Goal: Task Accomplishment & Management: Manage account settings

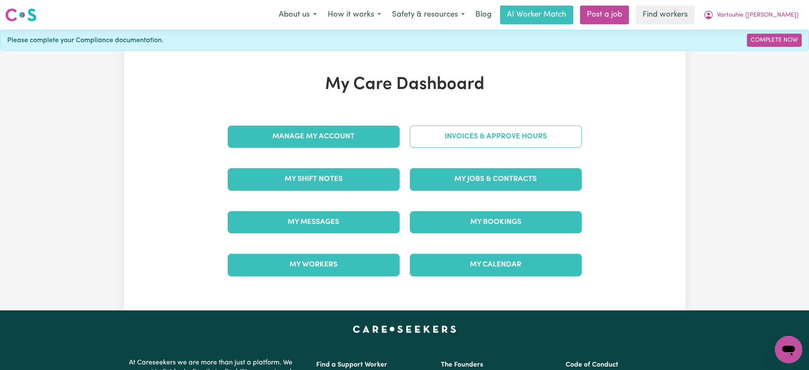
click at [444, 140] on link "Invoices & Approve Hours" at bounding box center [496, 136] width 172 height 22
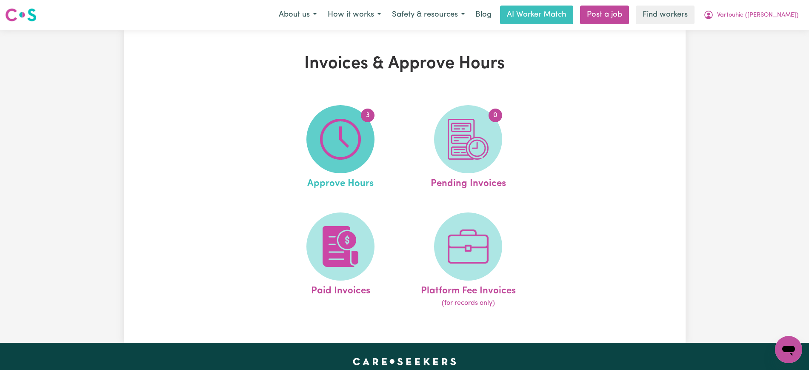
click at [348, 154] on img at bounding box center [340, 139] width 41 height 41
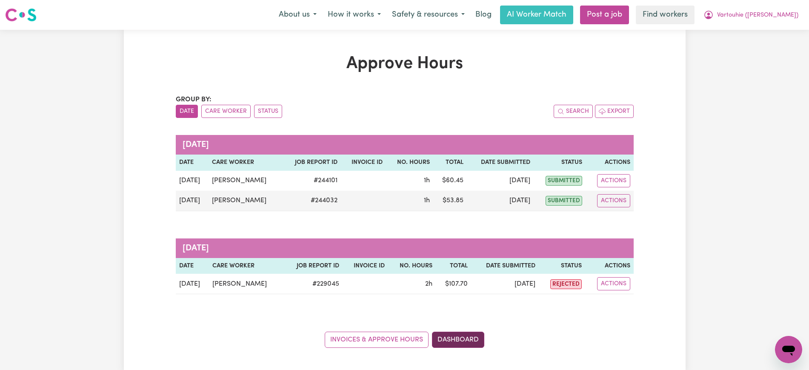
click at [471, 340] on link "Dashboard" at bounding box center [458, 339] width 52 height 16
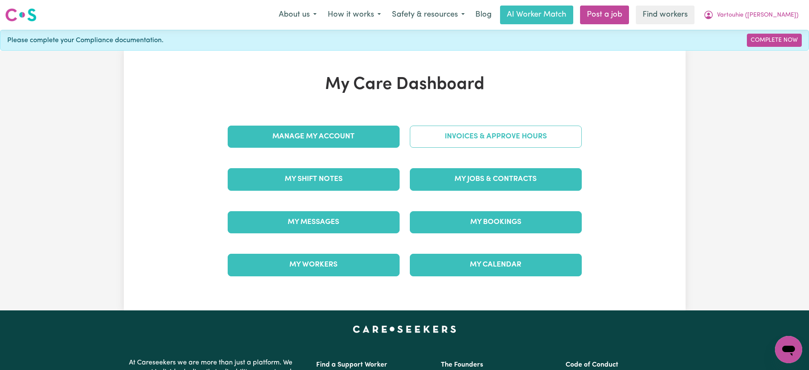
click at [423, 130] on link "Invoices & Approve Hours" at bounding box center [496, 136] width 172 height 22
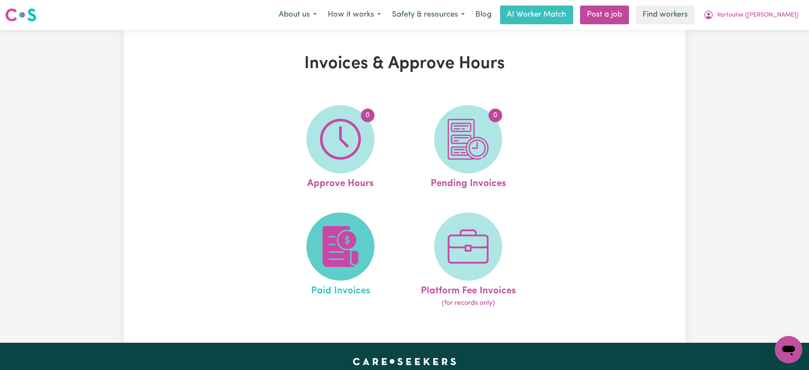
click at [356, 259] on img at bounding box center [340, 246] width 41 height 41
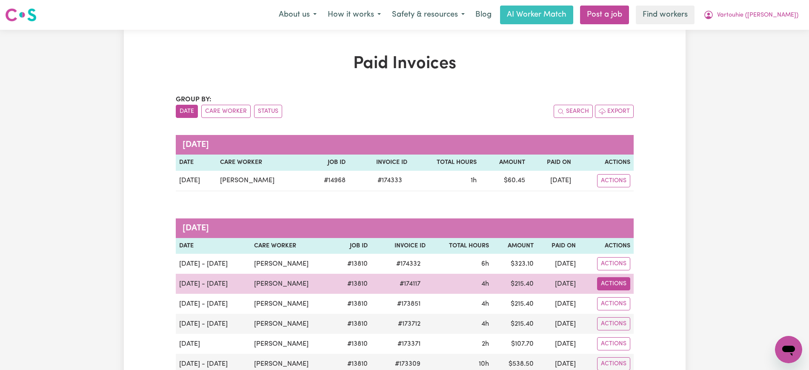
click at [629, 279] on button "Actions" at bounding box center [613, 283] width 33 height 13
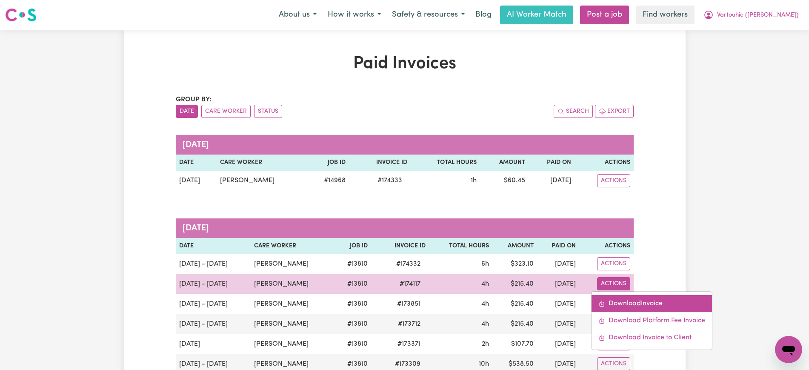
click at [633, 299] on link "Download Invoice" at bounding box center [651, 303] width 120 height 17
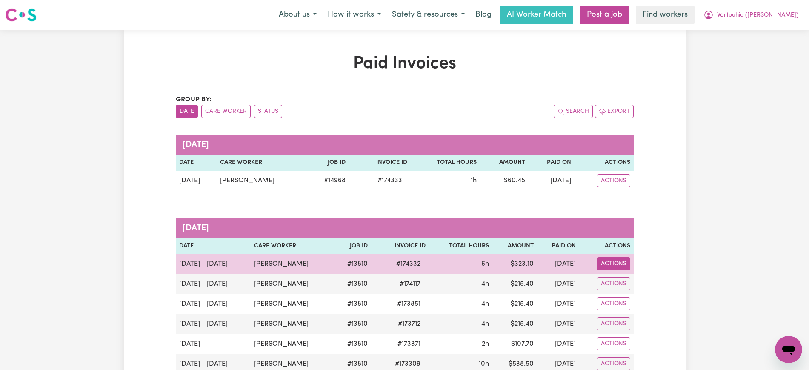
click at [615, 261] on button "Actions" at bounding box center [613, 263] width 33 height 13
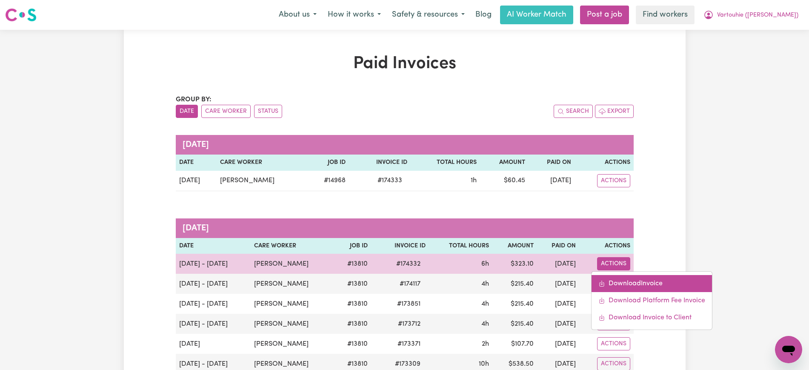
click at [626, 283] on link "Download Invoice" at bounding box center [651, 283] width 120 height 17
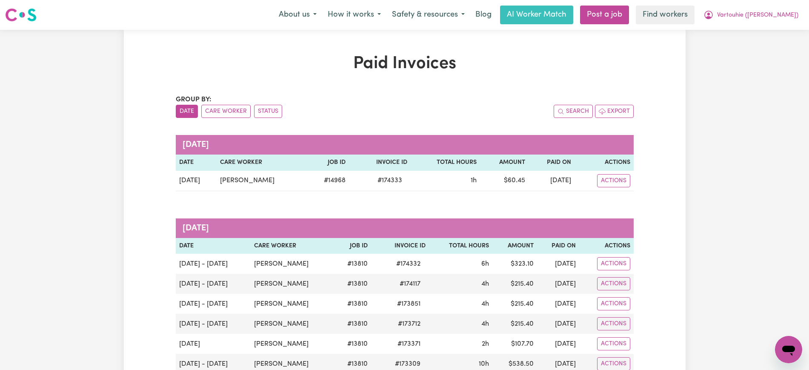
click at [214, 58] on h1 "Paid Invoices" at bounding box center [405, 64] width 458 height 20
click at [752, 14] on span "Vartouhie ([PERSON_NAME])" at bounding box center [757, 15] width 81 height 9
click at [754, 46] on link "Logout" at bounding box center [769, 49] width 67 height 16
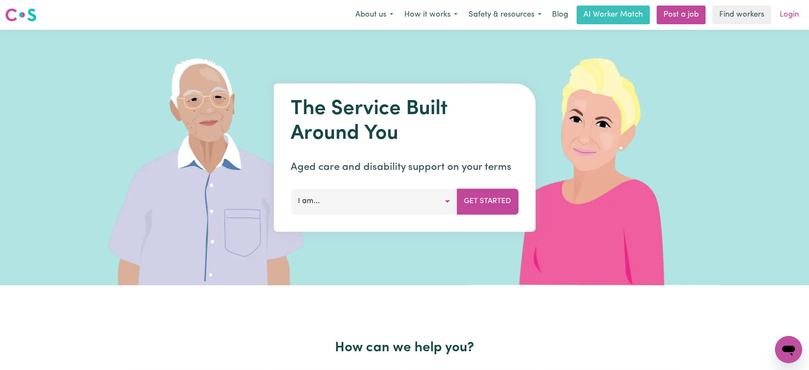
click at [779, 17] on link "Login" at bounding box center [788, 15] width 29 height 19
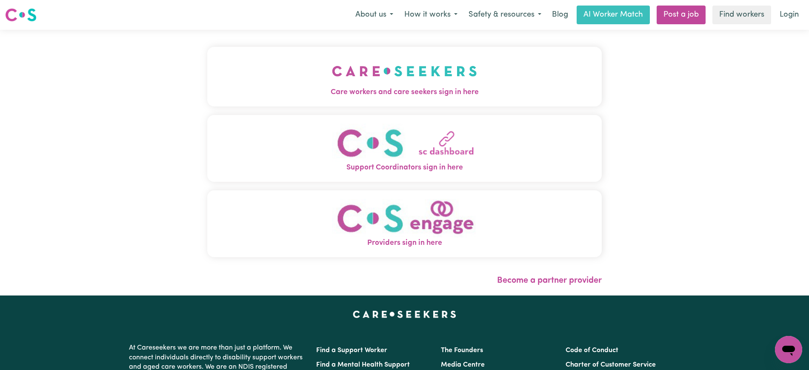
click at [425, 91] on span "Care workers and care seekers sign in here" at bounding box center [404, 92] width 394 height 11
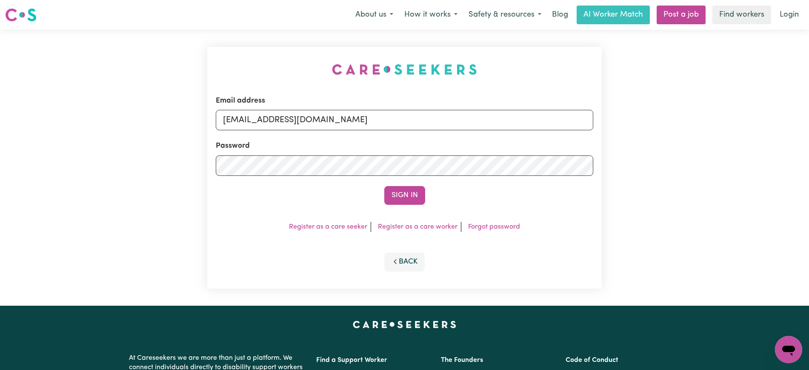
drag, startPoint x: 252, startPoint y: 46, endPoint x: 461, endPoint y: 118, distance: 221.3
click at [254, 46] on div "Email address [EMAIL_ADDRESS][DOMAIN_NAME] Password Sign In Register as a care …" at bounding box center [404, 168] width 405 height 276
click at [463, 118] on input "[EMAIL_ADDRESS][DOMAIN_NAME]" at bounding box center [404, 120] width 377 height 20
type input "[PERSON_NAME][EMAIL_ADDRESS][DOMAIN_NAME]"
click at [384, 186] on button "Sign In" at bounding box center [404, 195] width 41 height 19
